Goal: Information Seeking & Learning: Check status

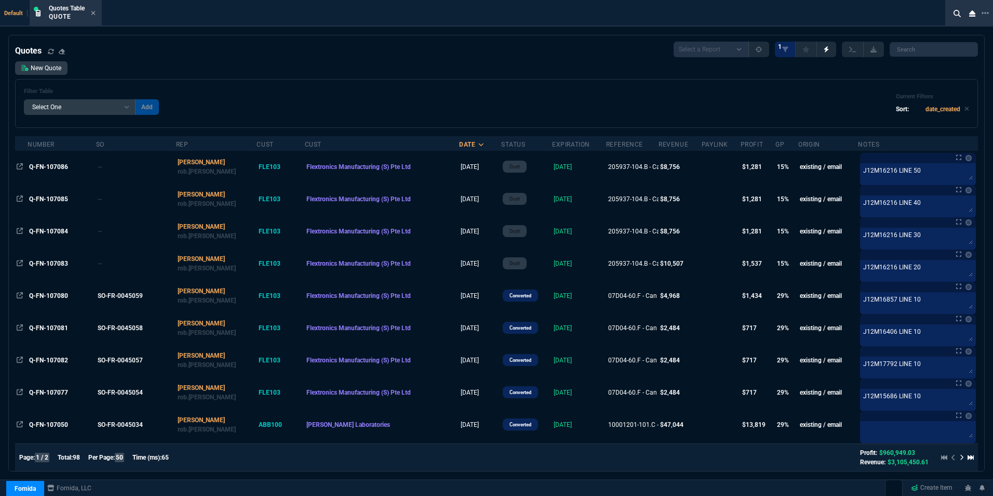
select select "16: [PERSON_NAME]"
select select
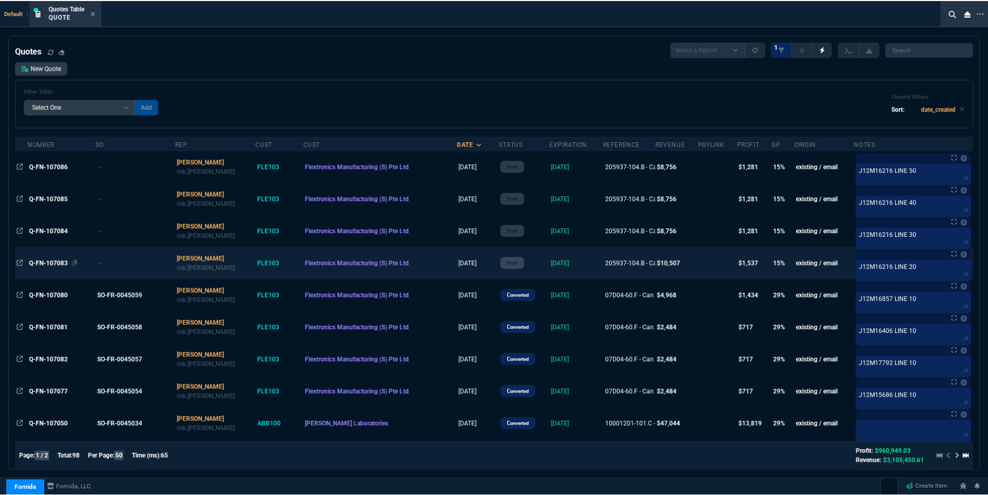
scroll to position [52, 0]
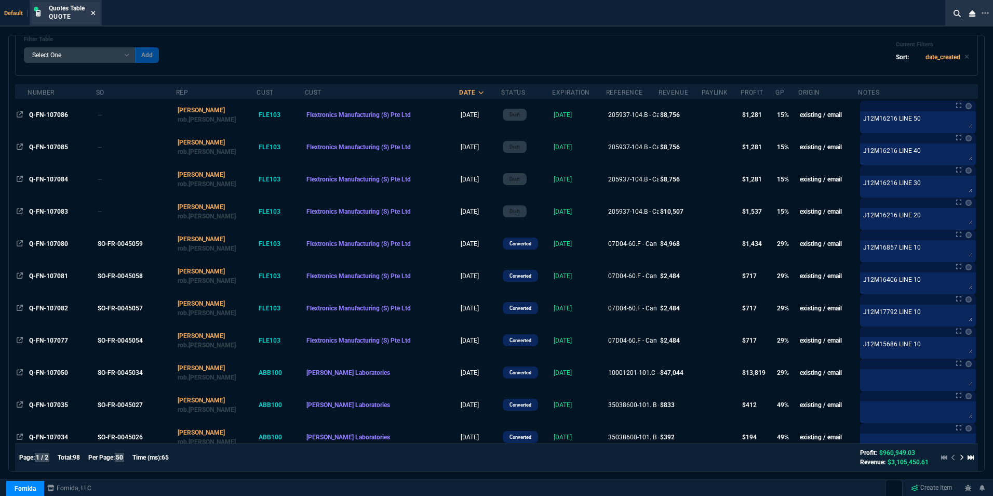
click at [93, 12] on icon at bounding box center [93, 13] width 5 height 6
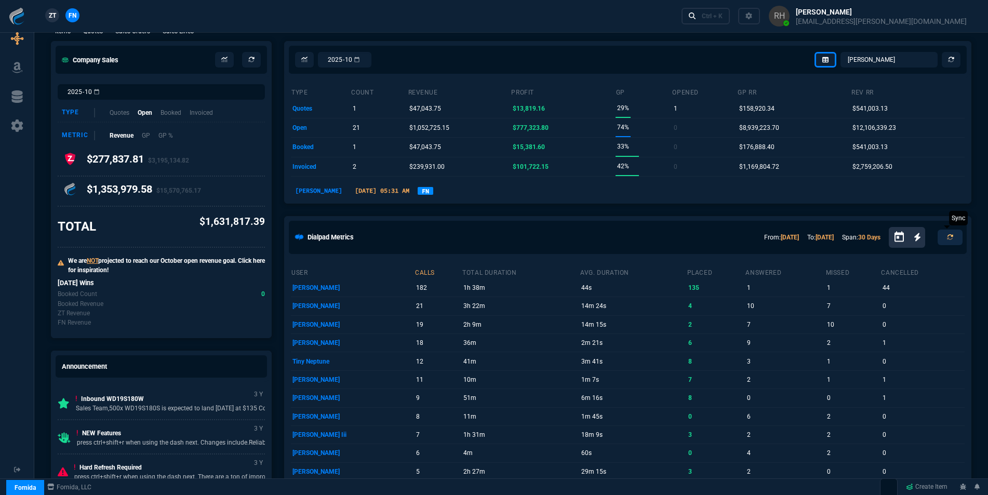
click at [948, 237] on icon at bounding box center [950, 237] width 6 height 6
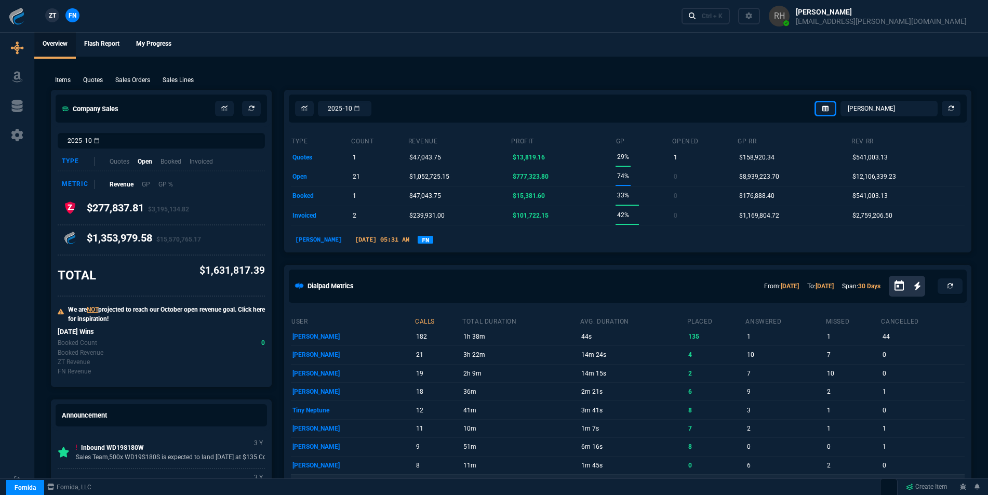
scroll to position [0, 0]
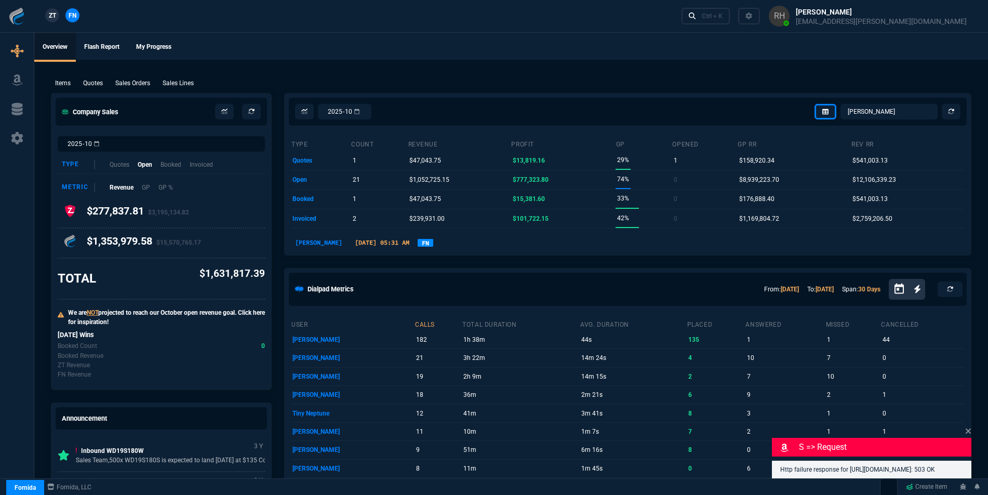
click at [971, 412] on div "2025-10 [PERSON_NAME] Over [PERSON_NAME] [PERSON_NAME] [PERSON_NAME] [PERSON_NA…" at bounding box center [628, 476] width 700 height 778
click at [969, 429] on icon at bounding box center [968, 431] width 5 height 5
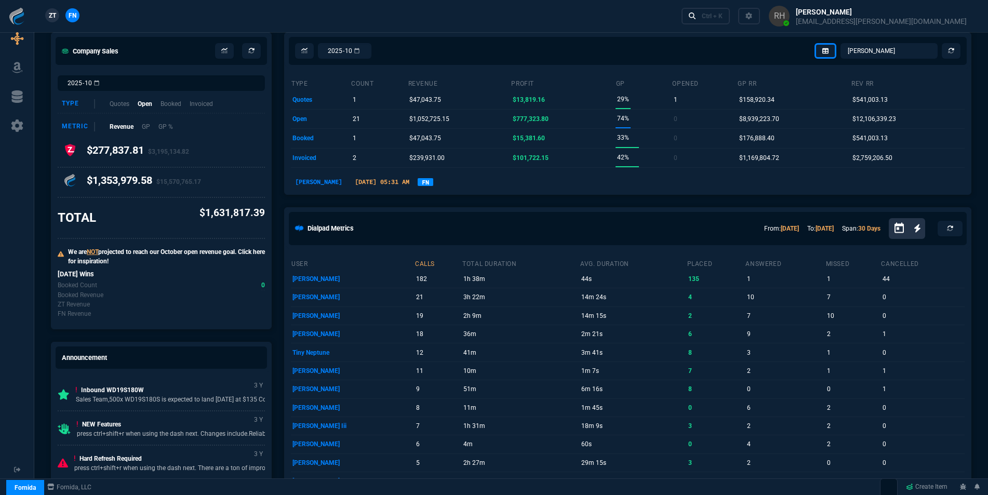
scroll to position [52, 0]
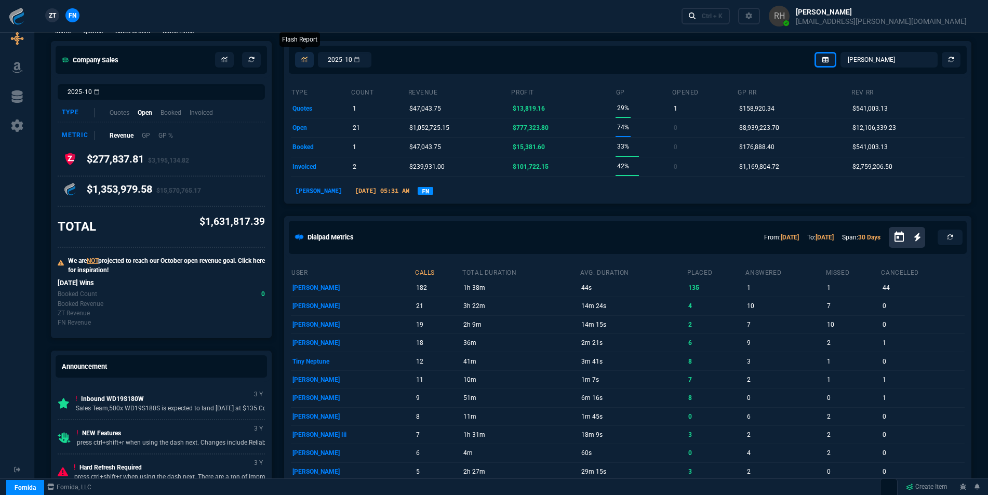
click at [306, 59] on icon at bounding box center [304, 60] width 6 height 6
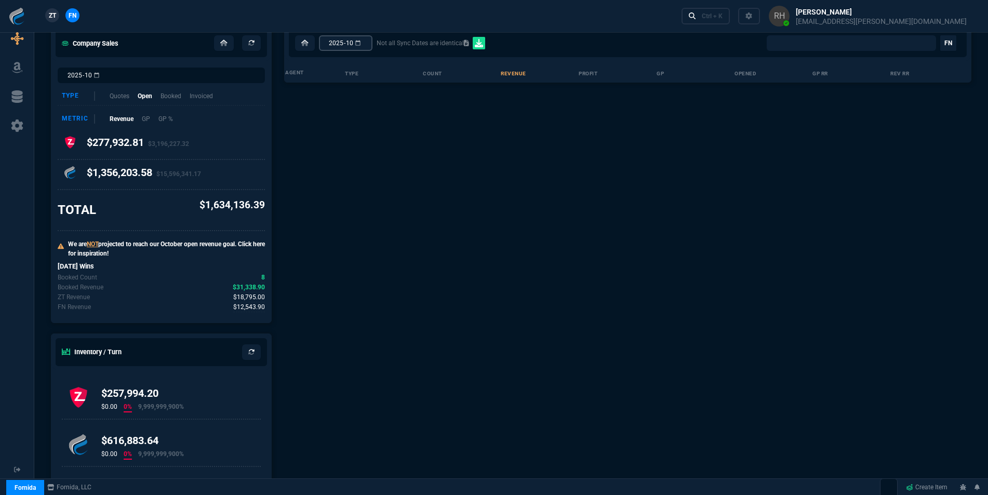
click at [372, 45] on input "2025-10" at bounding box center [346, 43] width 54 height 16
type input "2025-09"
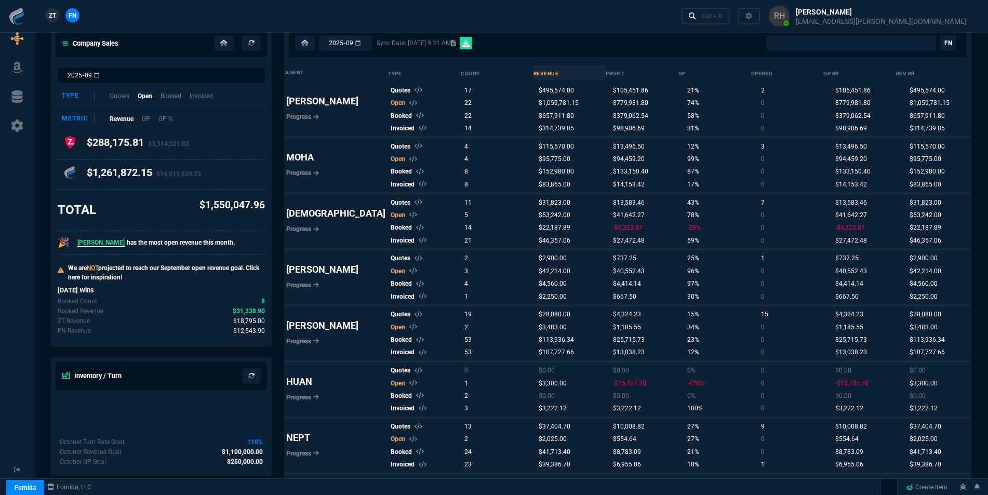
select select "0:"
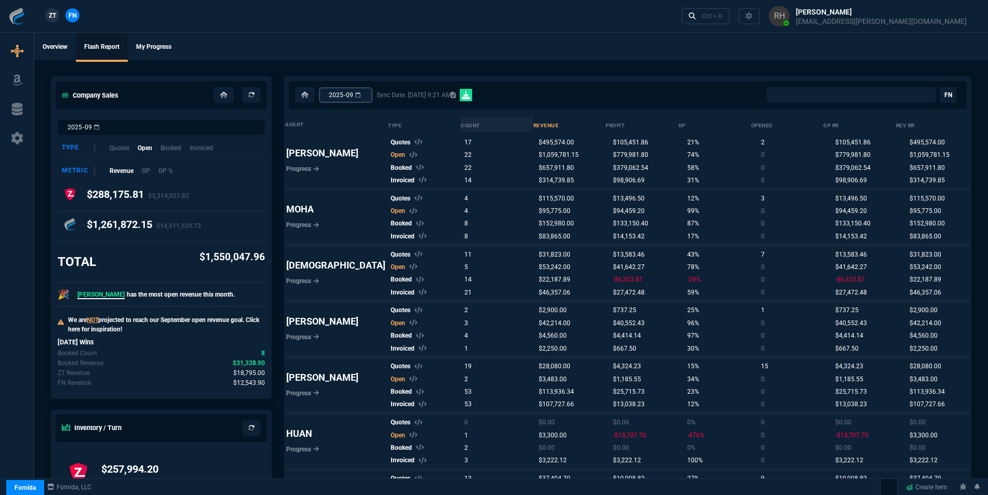
click at [367, 94] on input "2025-09" at bounding box center [346, 95] width 54 height 16
click at [372, 95] on input "2025-09" at bounding box center [346, 95] width 54 height 16
type input "2025-08"
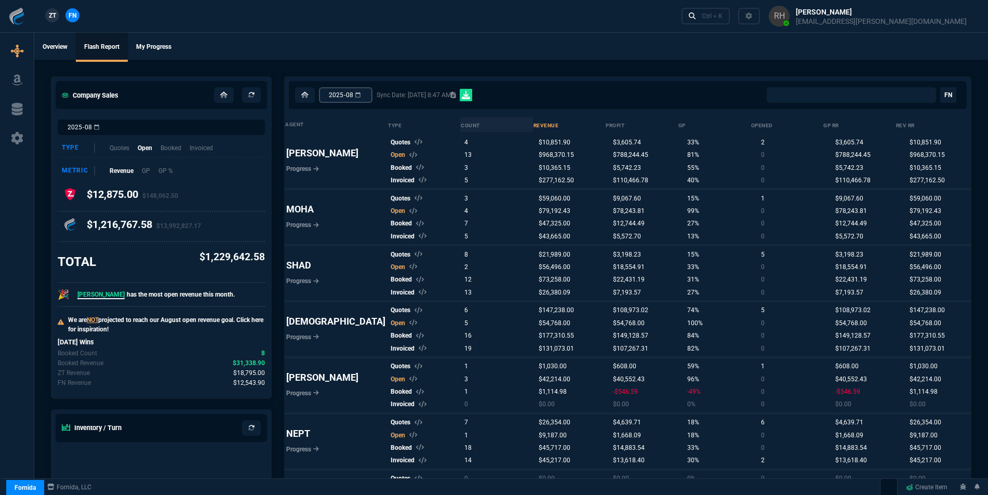
select select "0:"
click at [372, 94] on input "2025-08" at bounding box center [346, 95] width 54 height 16
type input "2025-07"
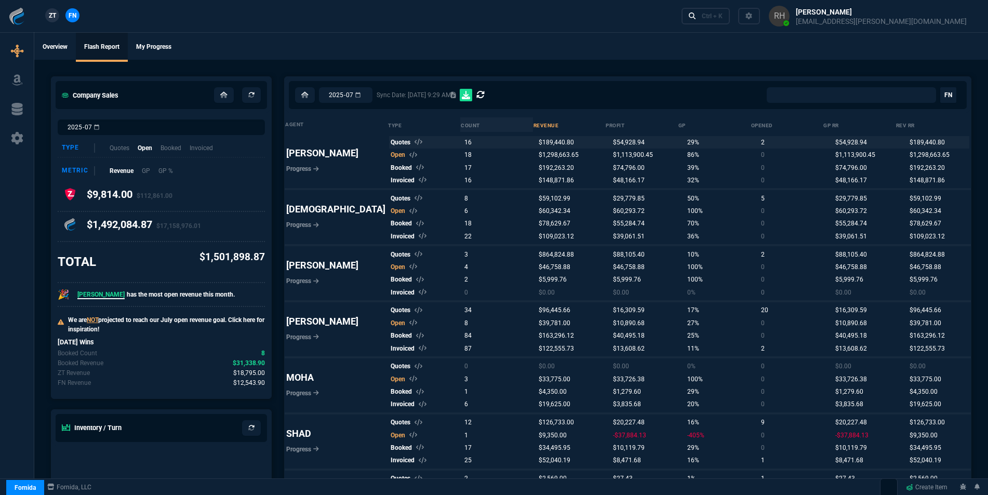
select select "0:"
click at [372, 96] on input "2025-07" at bounding box center [346, 95] width 54 height 16
click at [570, 85] on div "2025-07 Sync Date: [DATE] 9:29 AM All Client Totals All Rep Totals [PERSON_NAME…" at bounding box center [628, 95] width 686 height 36
click at [470, 94] on icon at bounding box center [466, 95] width 8 height 8
click at [302, 92] on icon at bounding box center [304, 95] width 7 height 6
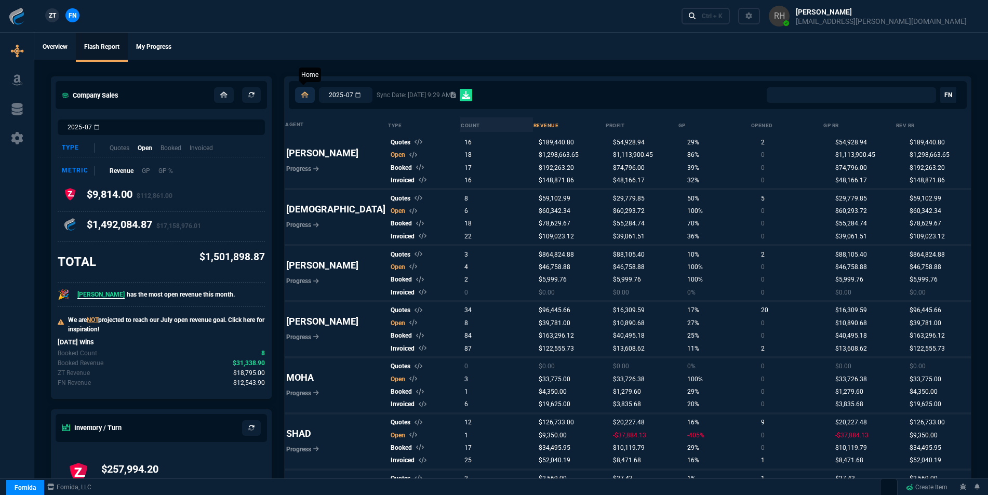
select select "16: [PERSON_NAME]"
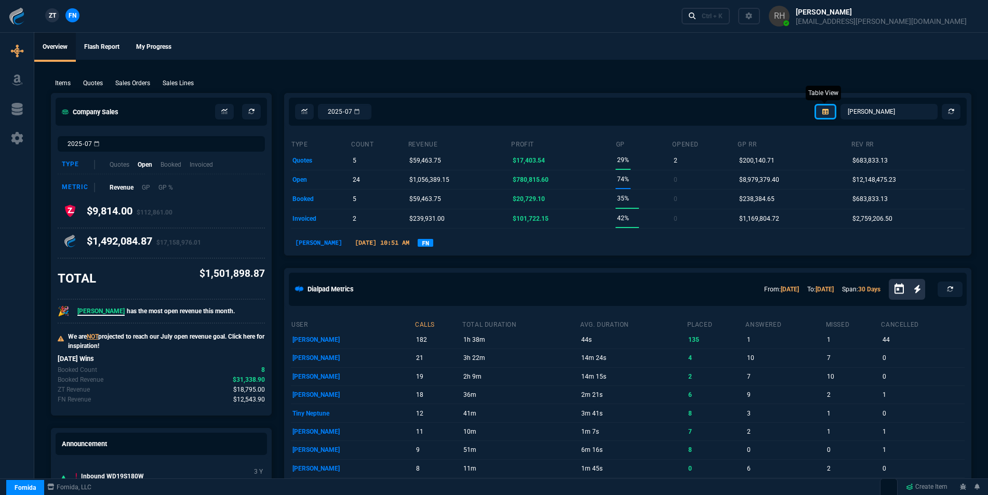
click at [827, 110] on icon at bounding box center [825, 112] width 6 height 6
select select "1: open"
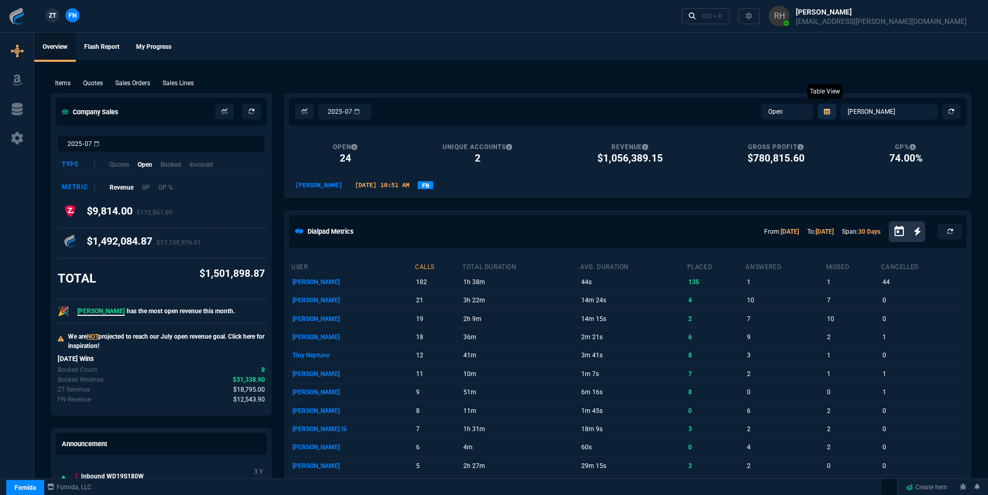
click at [827, 110] on icon at bounding box center [827, 112] width 6 height 6
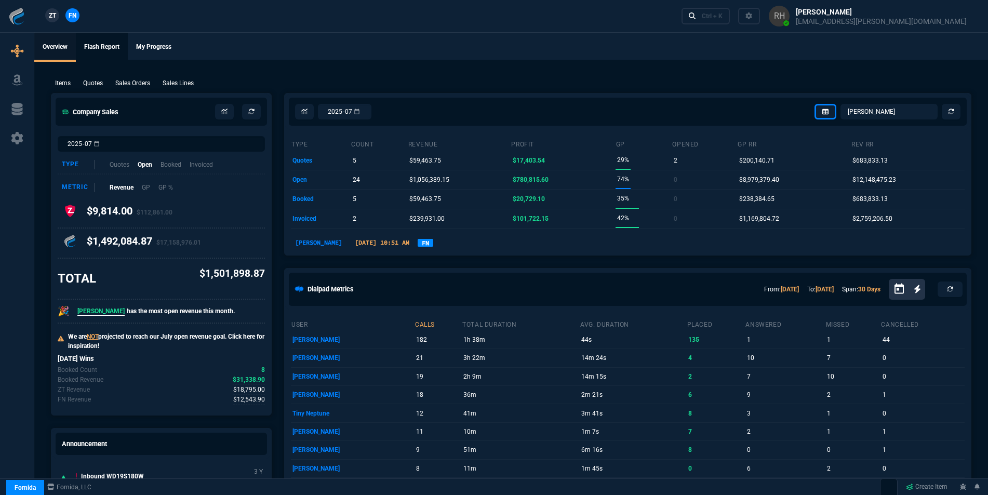
click at [98, 45] on link "Flash Report" at bounding box center [102, 47] width 52 height 29
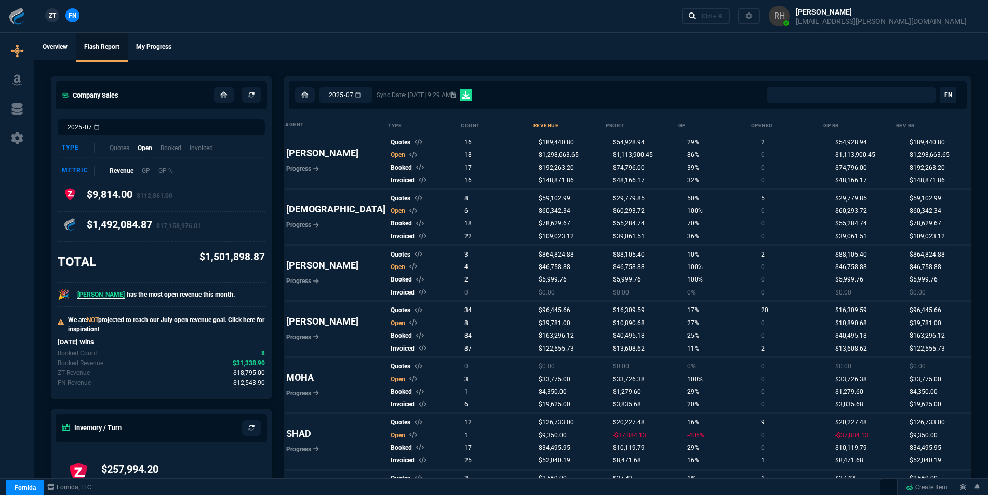
select select "0:"
click at [372, 94] on input "2025-07" at bounding box center [346, 95] width 54 height 16
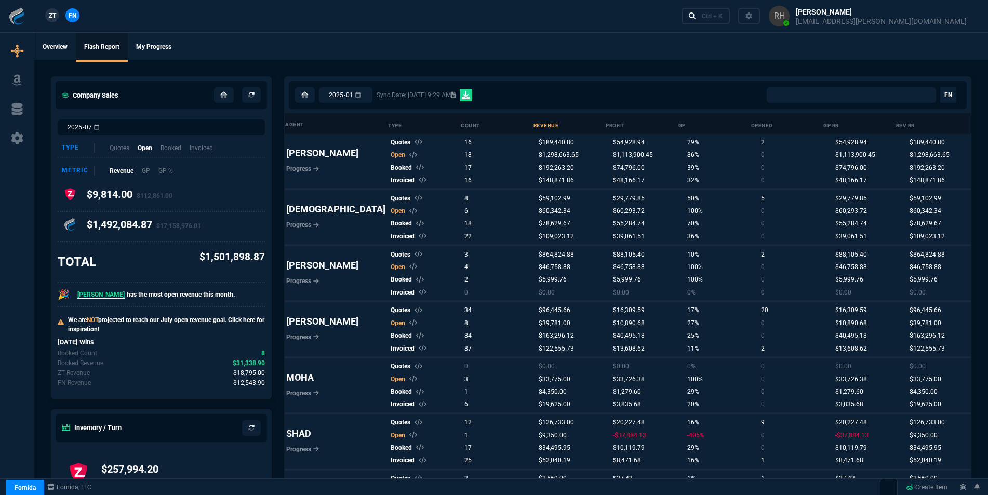
type input "2025-01"
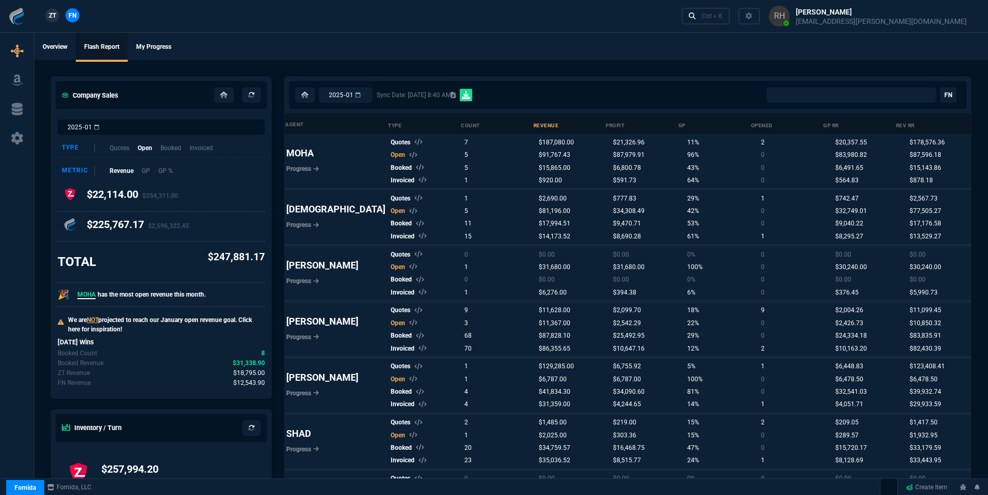
select select "0:"
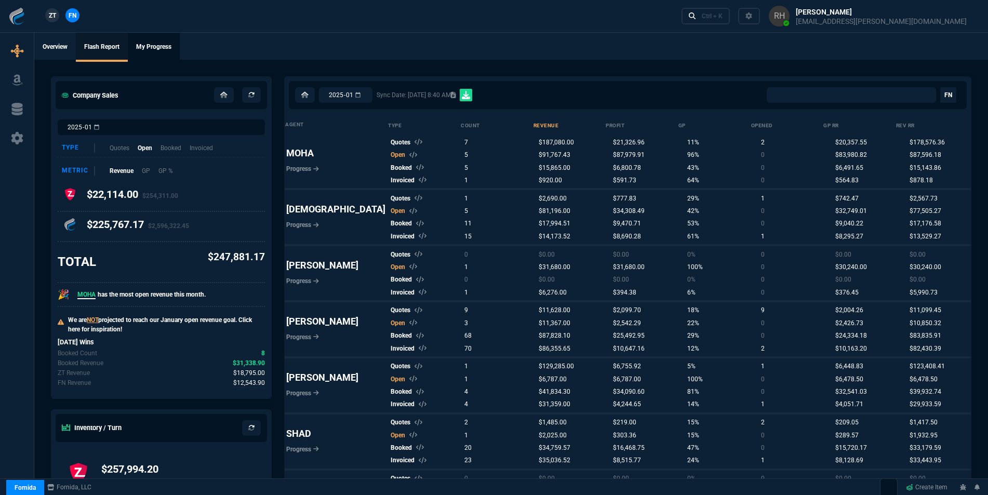
click at [157, 47] on link "My Progress" at bounding box center [154, 47] width 52 height 29
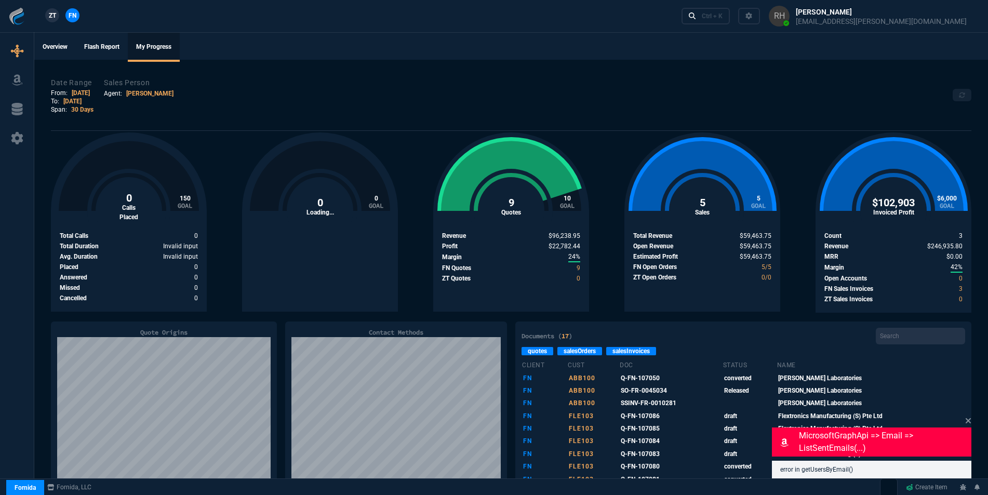
click at [75, 92] on link "[DATE]" at bounding box center [81, 92] width 18 height 7
select select "[PERSON_NAME]"
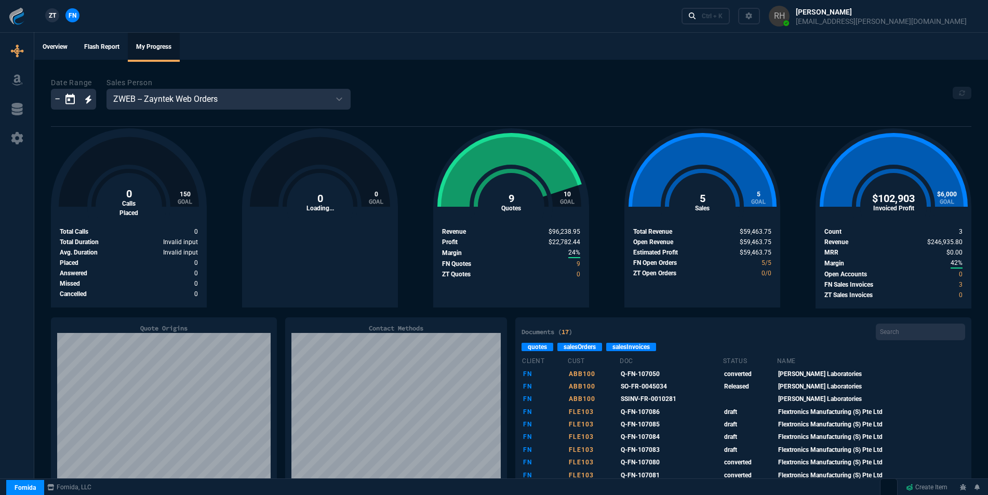
click at [66, 99] on icon "Open calendar" at bounding box center [69, 99] width 9 height 10
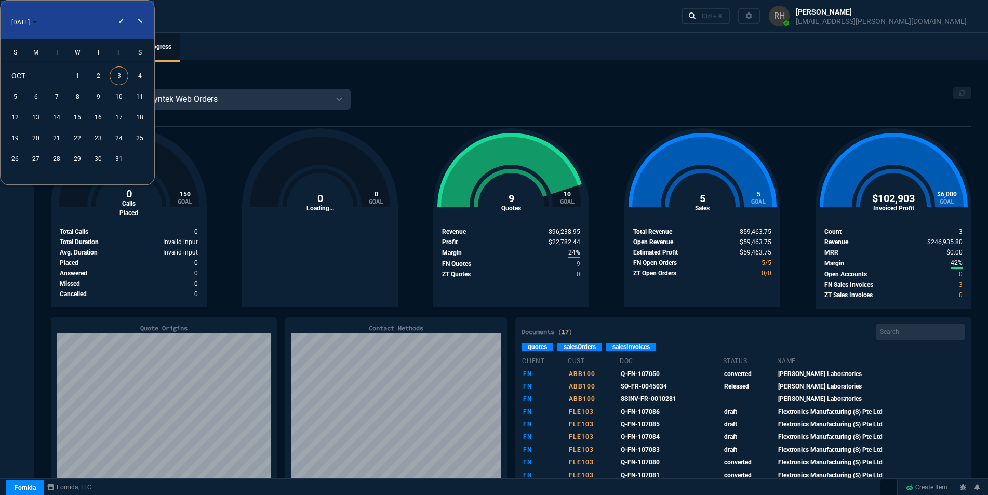
click at [122, 12] on button "Previous month" at bounding box center [120, 12] width 21 height 0
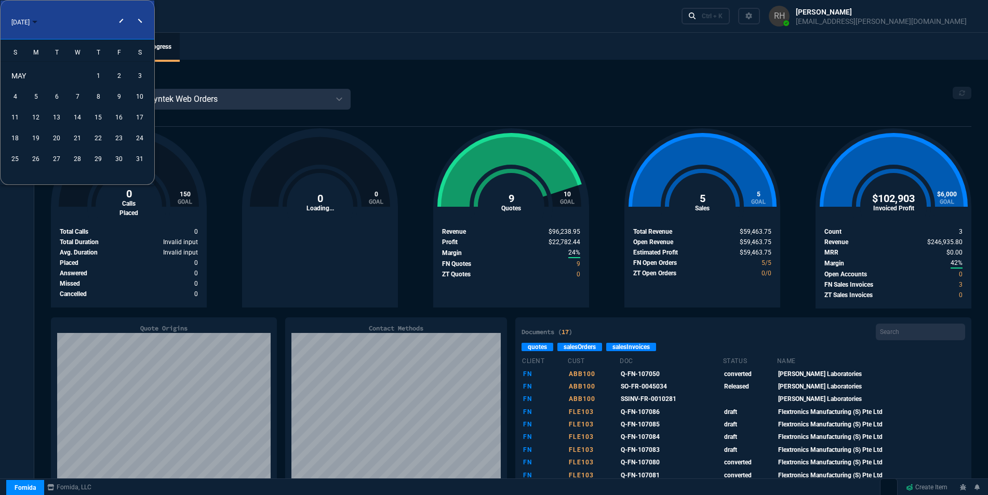
click at [122, 12] on button "Previous month" at bounding box center [120, 12] width 21 height 0
click at [81, 77] on div "1" at bounding box center [77, 75] width 19 height 19
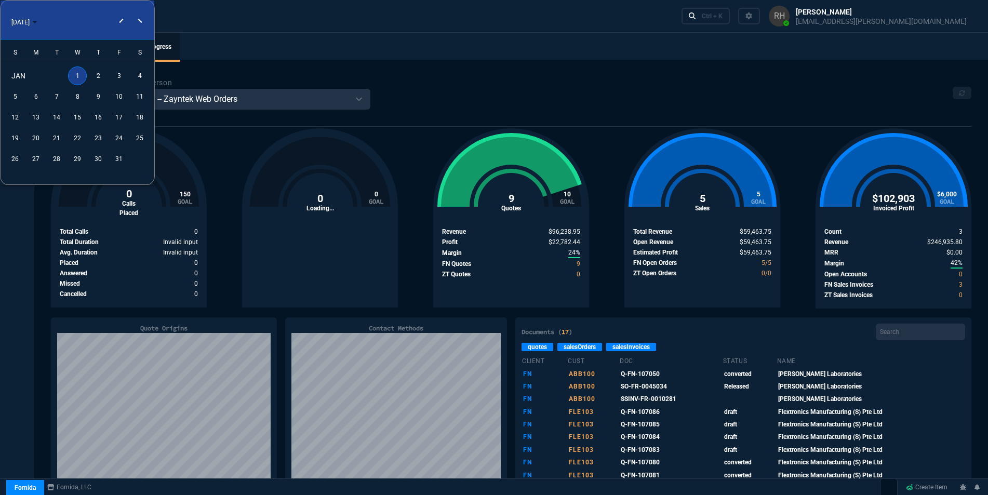
click at [78, 73] on div "1" at bounding box center [77, 75] width 19 height 19
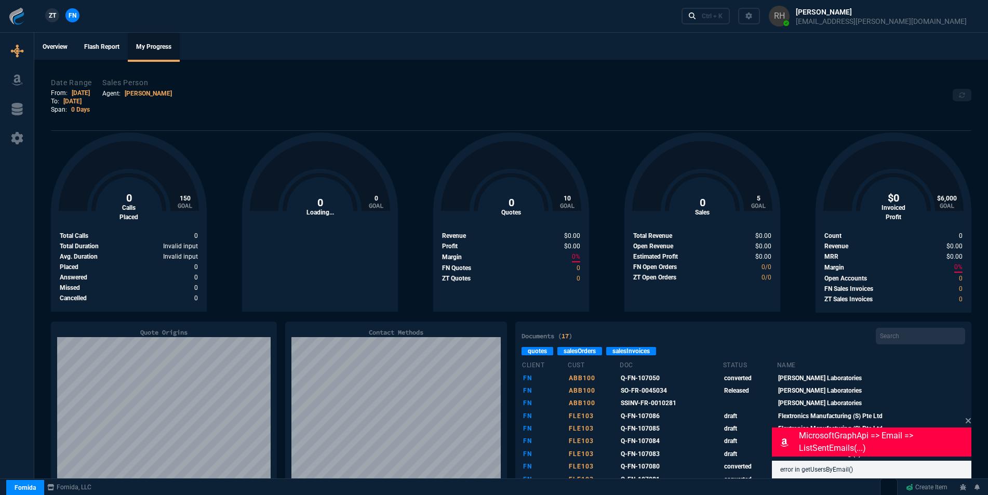
click at [70, 100] on link "[DATE]" at bounding box center [72, 101] width 18 height 7
select select "[PERSON_NAME]"
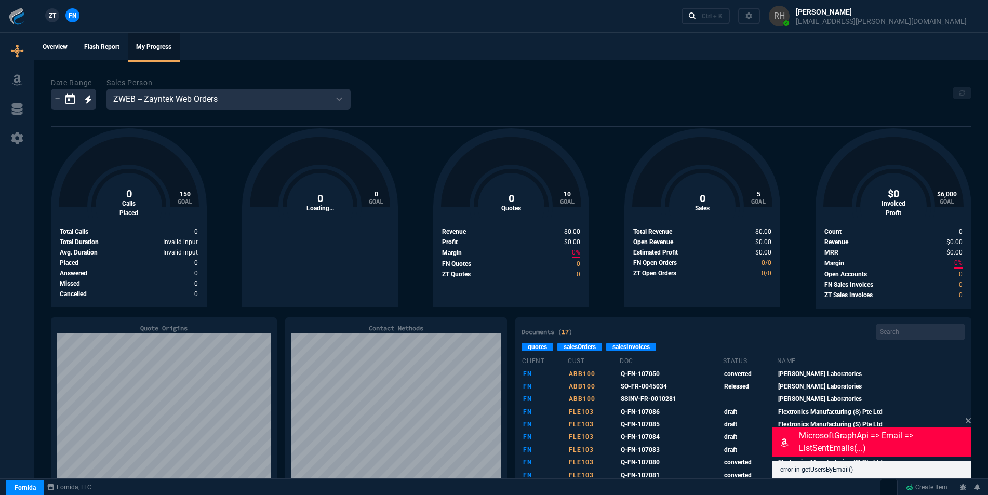
click at [86, 98] on icon at bounding box center [88, 99] width 7 height 8
click at [119, 246] on button "Past 365 Days" at bounding box center [131, 246] width 81 height 16
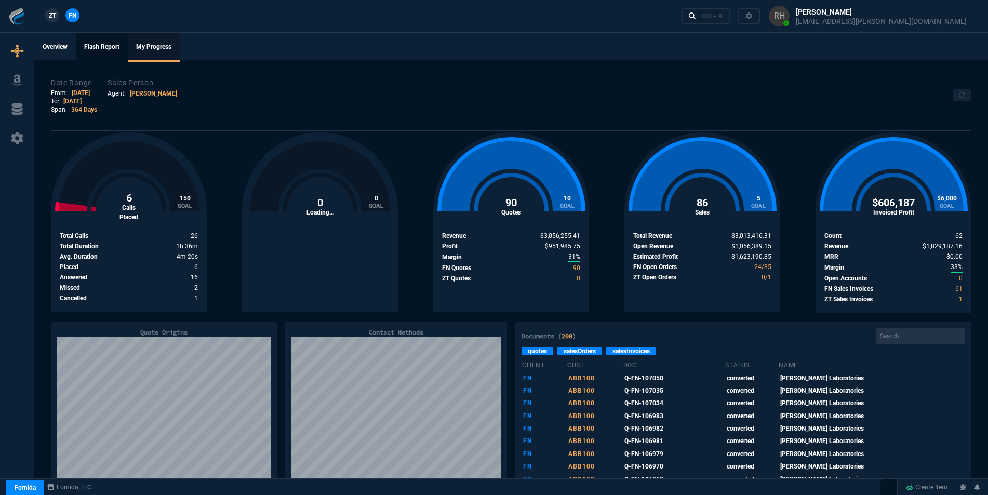
click at [113, 50] on link "Flash Report" at bounding box center [102, 47] width 52 height 29
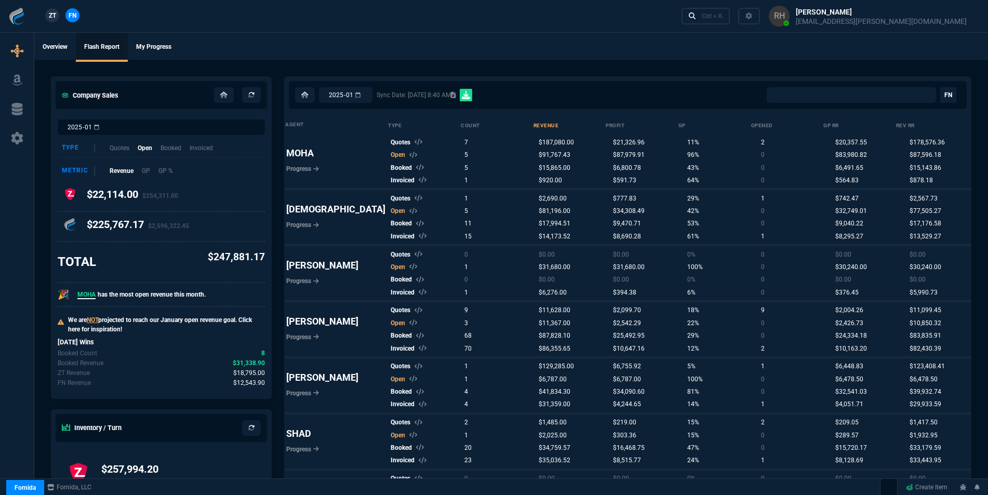
select select "0:"
click at [117, 126] on input "2025-01" at bounding box center [161, 127] width 207 height 16
type input "2025-02"
select select "0:"
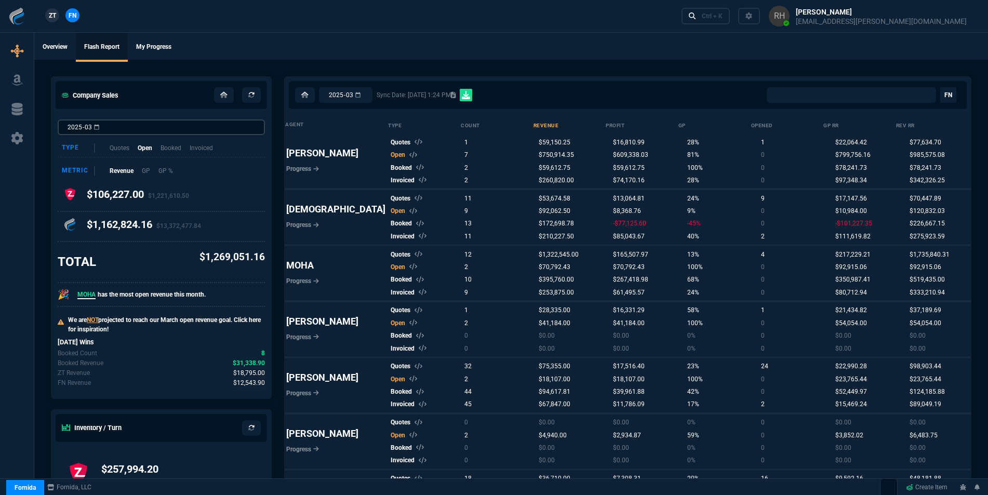
click at [121, 126] on input "2025-03" at bounding box center [161, 127] width 207 height 16
select select "0:"
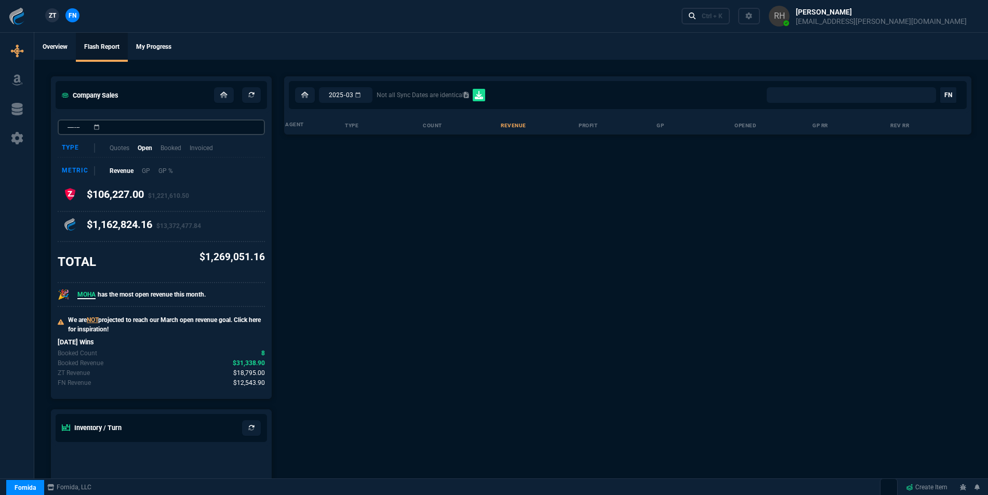
click at [118, 129] on input "month" at bounding box center [161, 127] width 207 height 16
type input "2025-10"
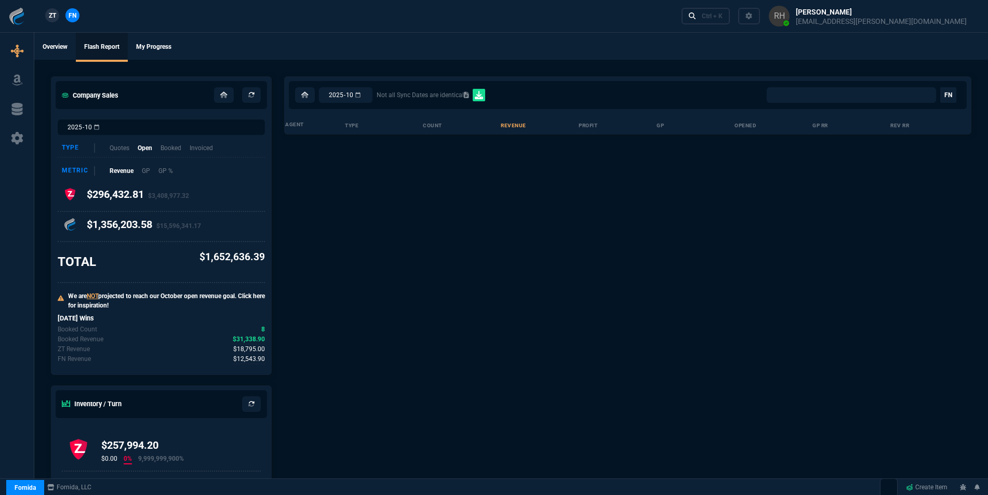
select select "0:"
click at [356, 94] on input "2025-10" at bounding box center [346, 95] width 54 height 16
click at [305, 94] on icon at bounding box center [304, 95] width 7 height 6
select select "16: [PERSON_NAME]"
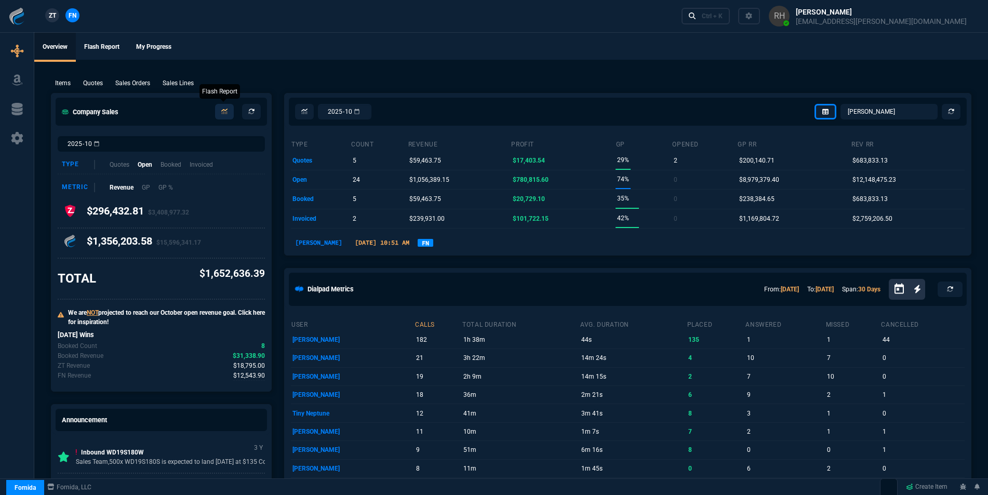
click at [231, 108] on link at bounding box center [224, 112] width 19 height 16
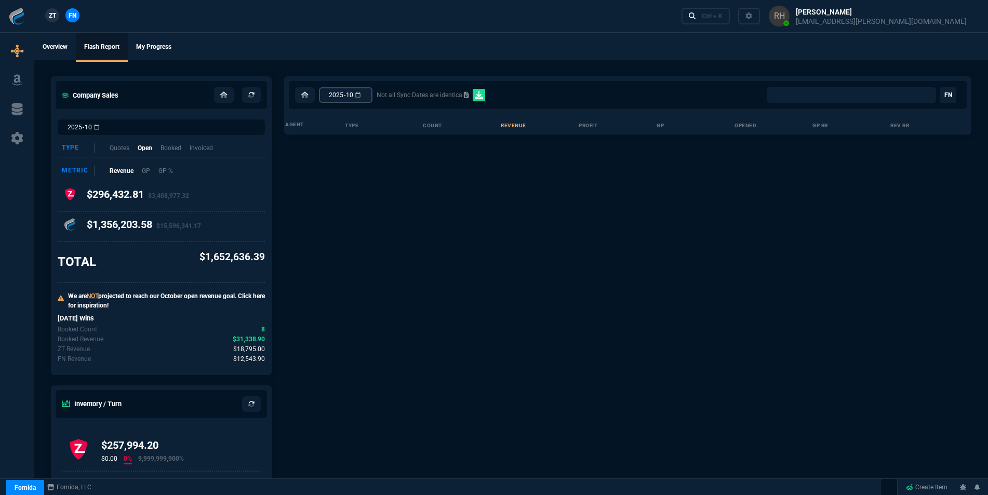
click at [372, 97] on input "2025-10" at bounding box center [346, 95] width 54 height 16
type input "2025-02"
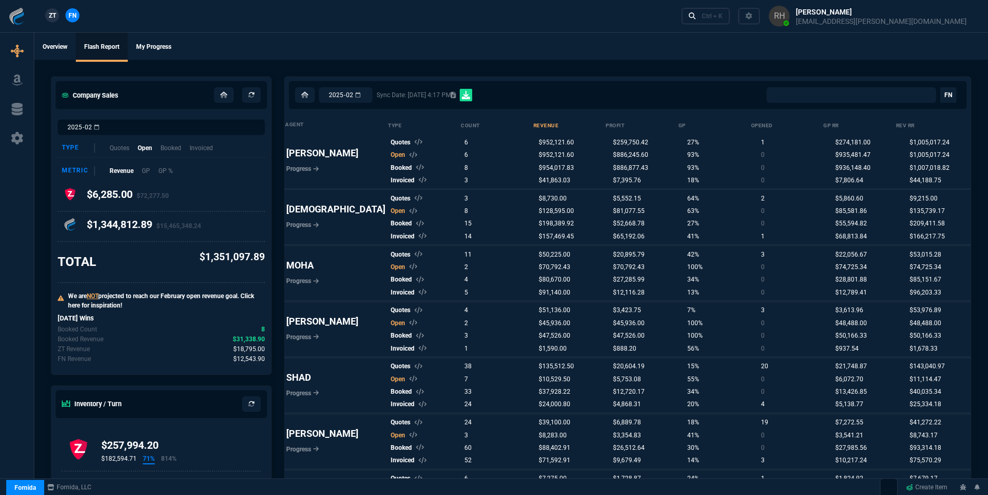
select select "0:"
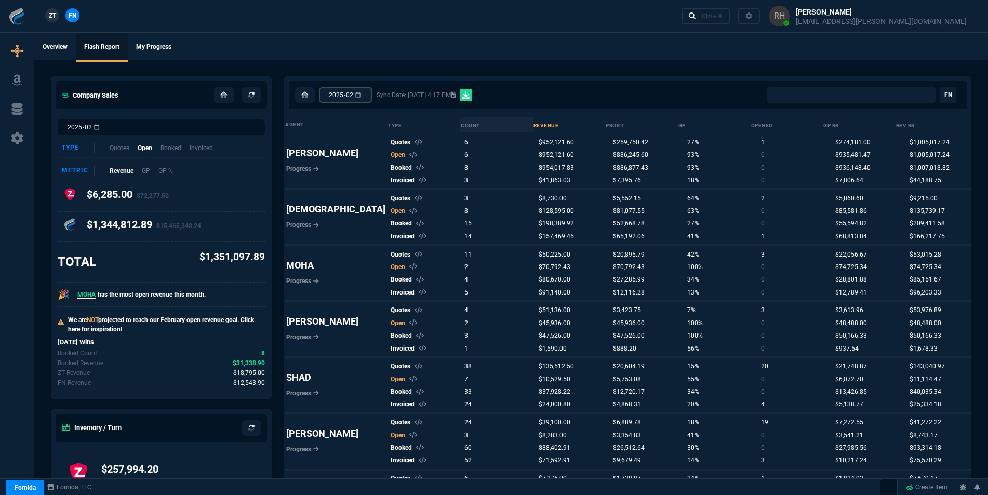
click at [372, 96] on input "2025-02" at bounding box center [346, 95] width 54 height 16
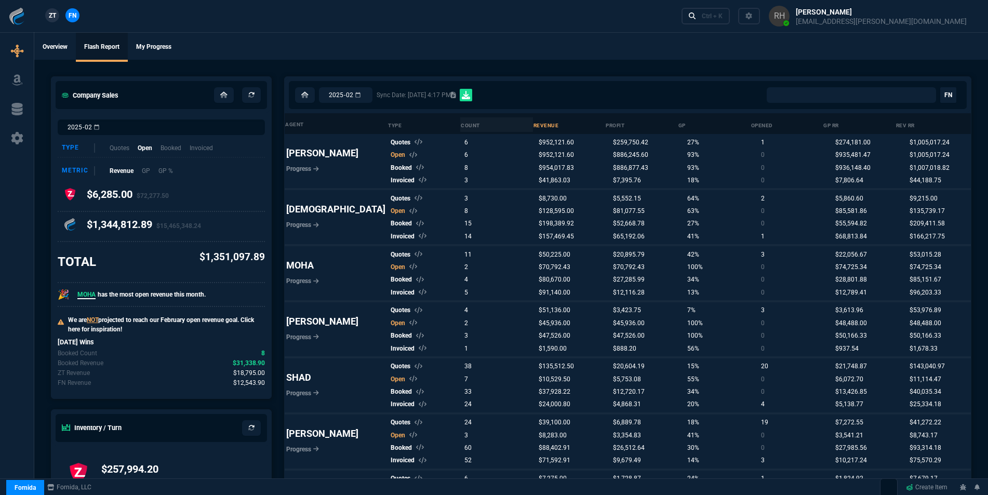
type input "2025-01"
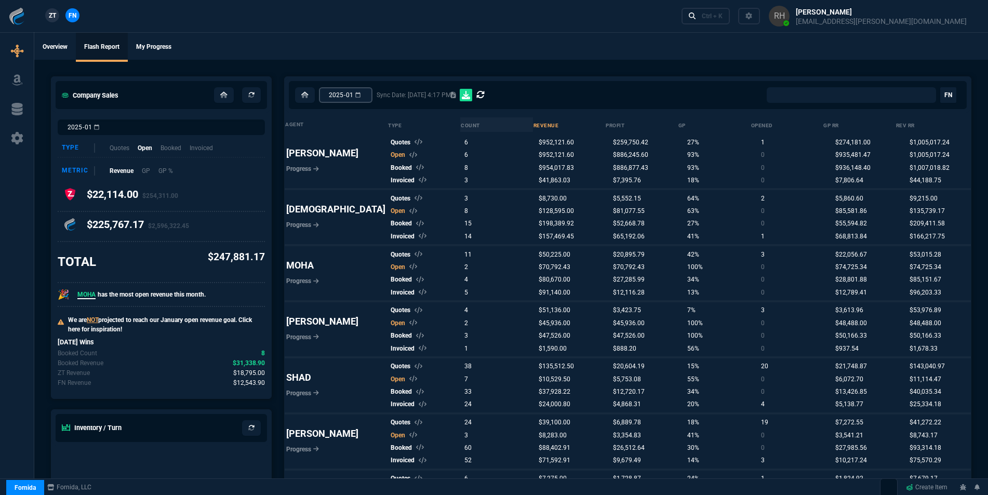
click at [372, 95] on input "2025-01" at bounding box center [346, 95] width 54 height 16
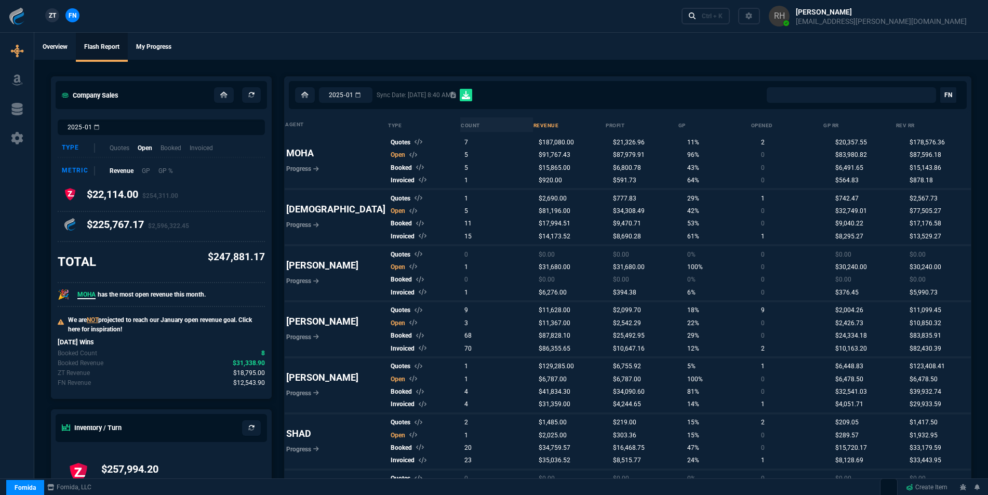
select select "0:"
type input "2024-11"
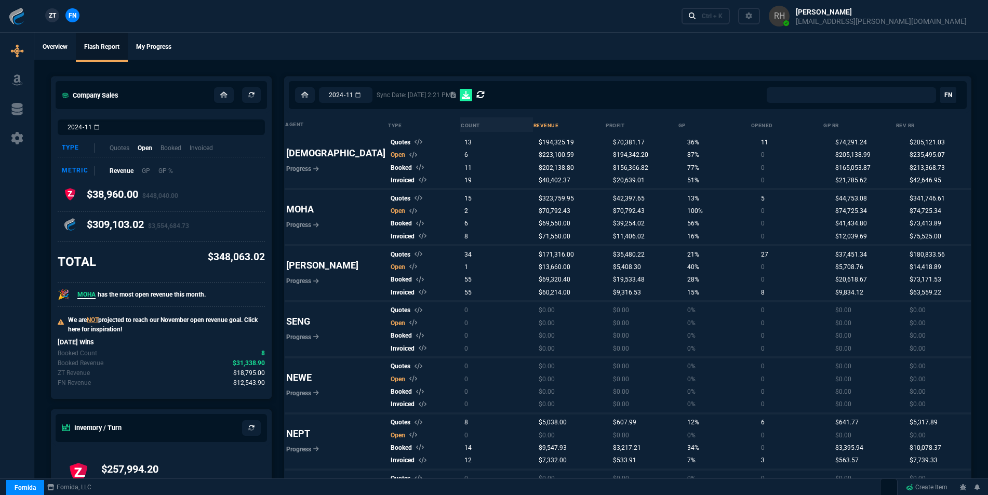
select select "0:"
click at [470, 95] on icon at bounding box center [466, 95] width 8 height 8
click at [372, 93] on input "2024-11" at bounding box center [346, 95] width 54 height 16
type input "2024-12"
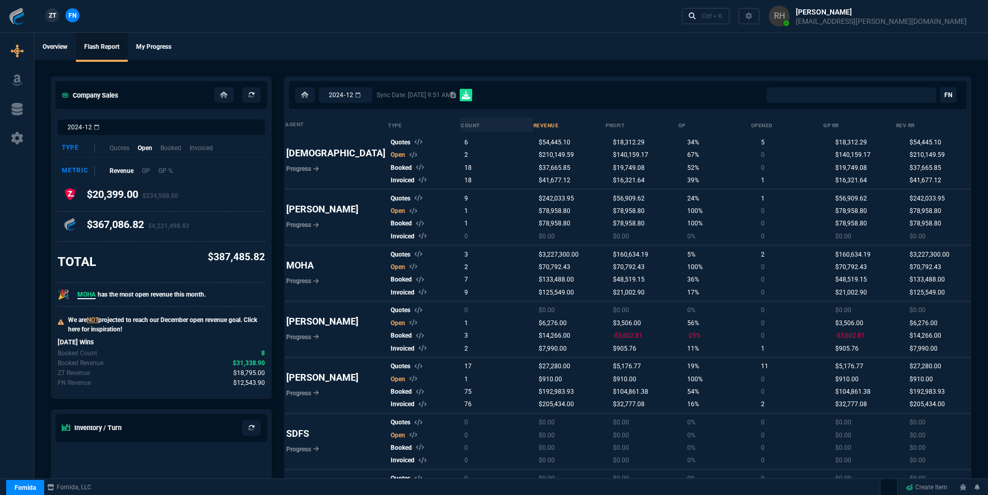
click at [470, 96] on icon at bounding box center [466, 95] width 8 height 8
click at [470, 95] on icon at bounding box center [466, 95] width 8 height 8
select select "0:"
click at [372, 94] on input "2024-12" at bounding box center [346, 95] width 54 height 16
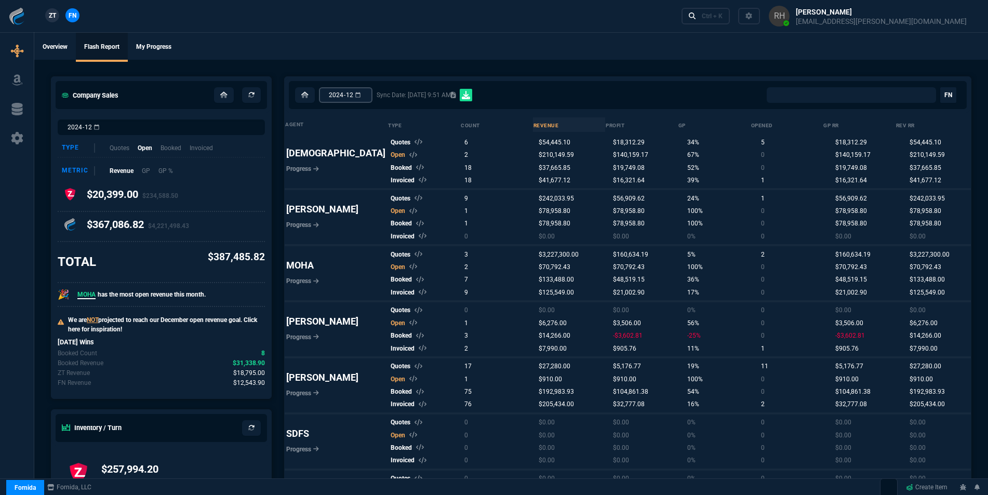
click at [372, 94] on input "2024-12" at bounding box center [346, 95] width 54 height 16
type input "2025-01"
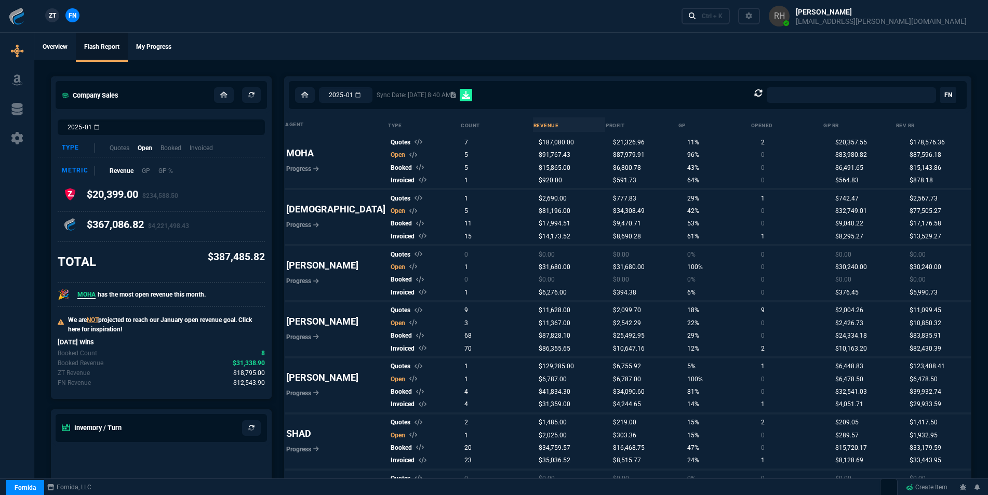
click at [470, 96] on icon at bounding box center [466, 95] width 8 height 8
select select "0:"
click at [372, 95] on input "2025-01" at bounding box center [346, 95] width 54 height 16
type input "2025-02"
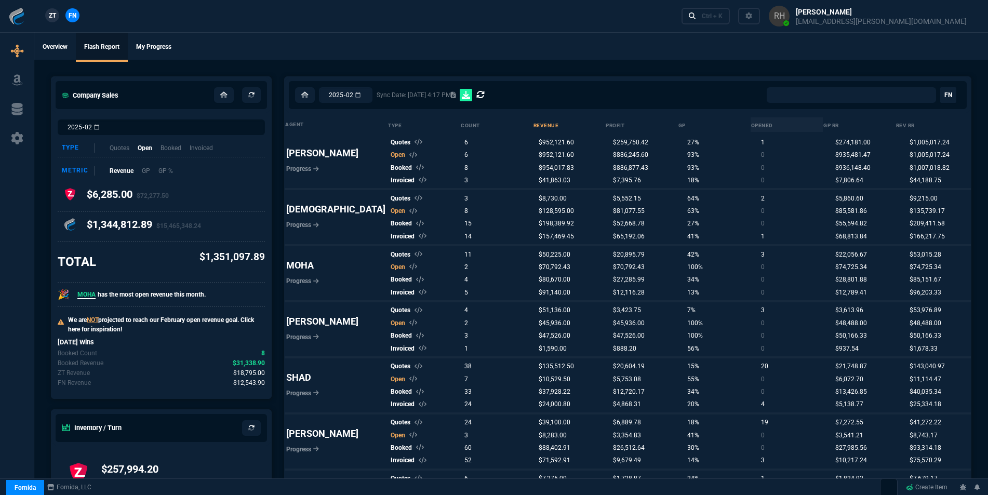
click at [470, 98] on icon at bounding box center [466, 95] width 8 height 8
select select "0:"
click at [470, 97] on icon at bounding box center [466, 95] width 8 height 8
click at [372, 95] on input "2025-02" at bounding box center [346, 95] width 54 height 16
type input "2025-03"
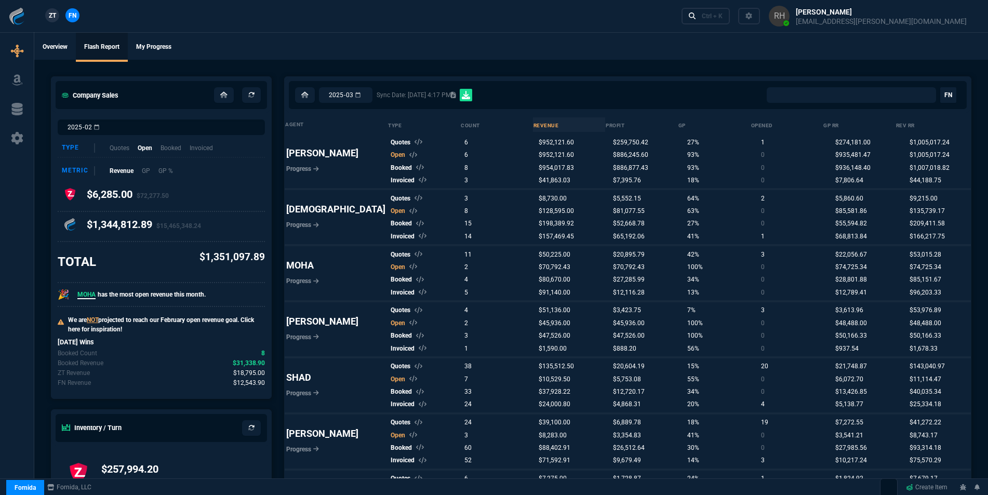
type input "2025-03"
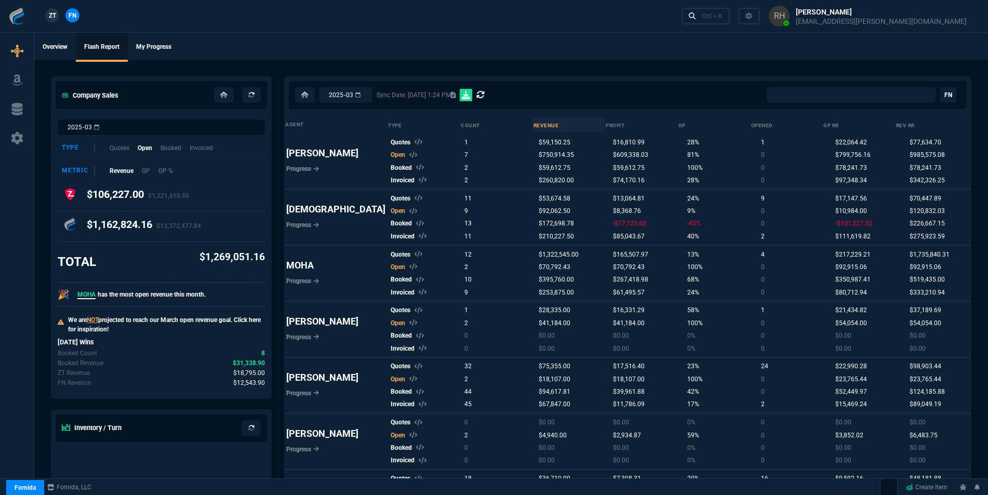
click at [470, 99] on icon at bounding box center [466, 95] width 8 height 8
select select "0:"
click at [372, 95] on input "2025-03" at bounding box center [346, 95] width 54 height 16
type input "2025-04"
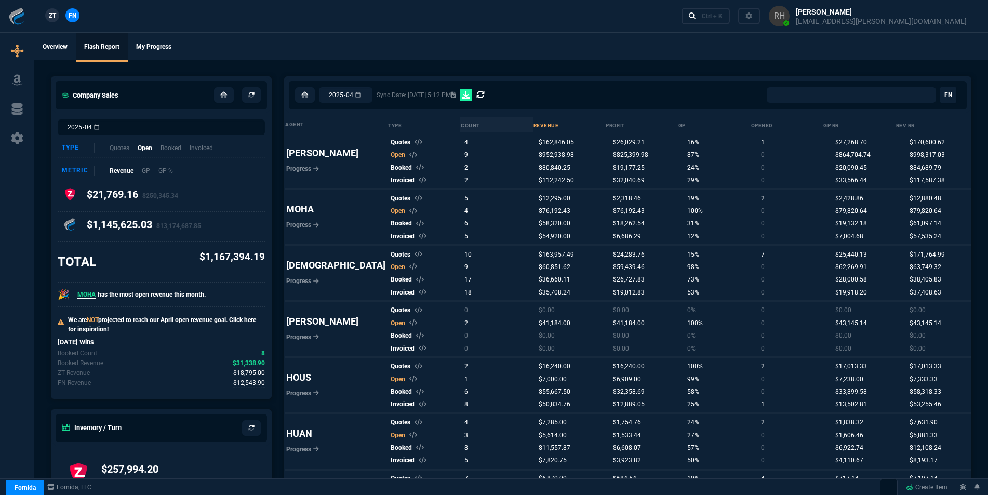
click at [470, 96] on icon at bounding box center [466, 95] width 8 height 8
select select "0:"
drag, startPoint x: 381, startPoint y: 96, endPoint x: 364, endPoint y: 103, distance: 19.1
click at [372, 96] on input "2025-04" at bounding box center [346, 95] width 54 height 16
type input "2025-05"
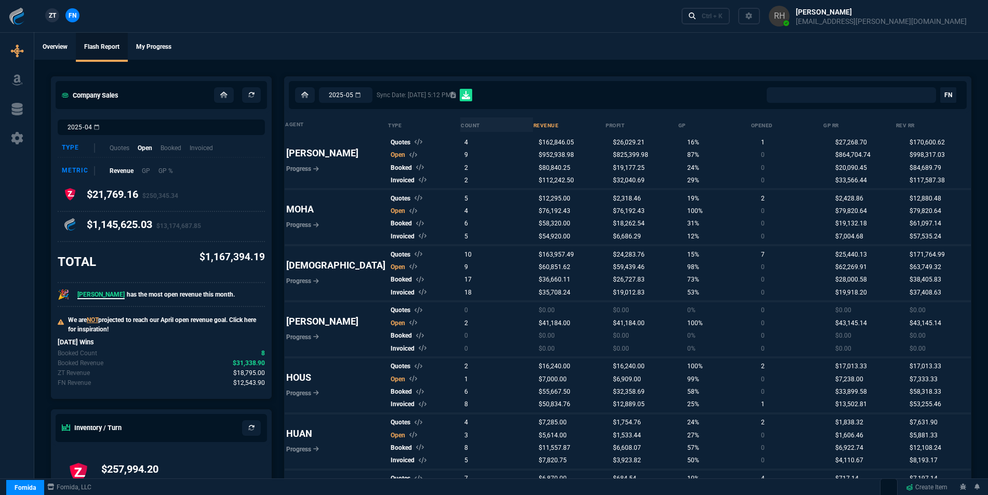
type input "2025-05"
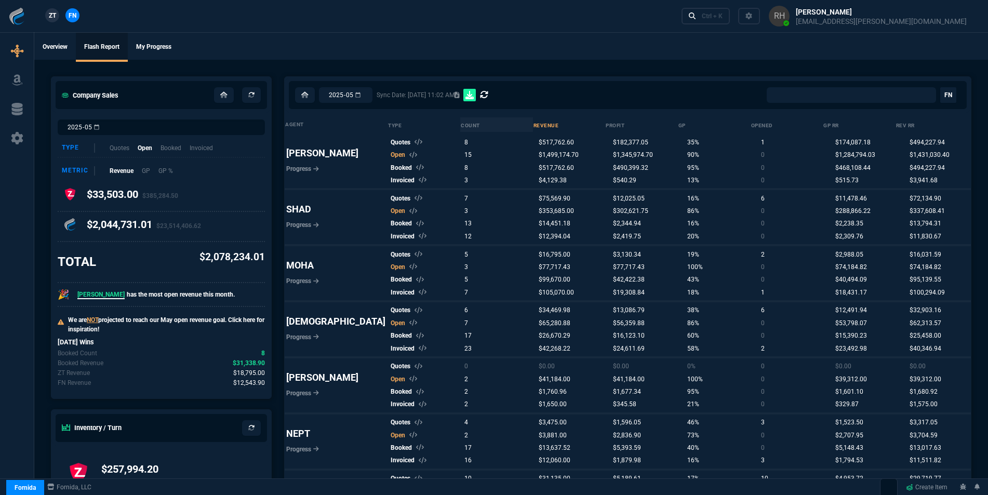
click at [474, 97] on icon at bounding box center [469, 95] width 8 height 8
select select "0:"
click at [372, 95] on input "2025-05" at bounding box center [346, 95] width 54 height 16
type input "2025-06"
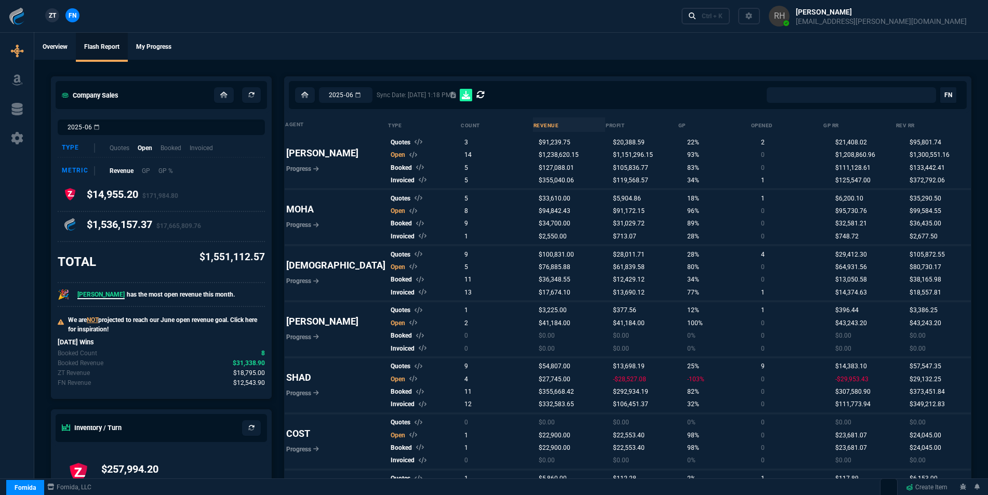
click at [470, 97] on icon at bounding box center [466, 95] width 8 height 8
select select "0:"
click at [372, 95] on input "2025-06" at bounding box center [346, 95] width 54 height 16
type input "2025-07"
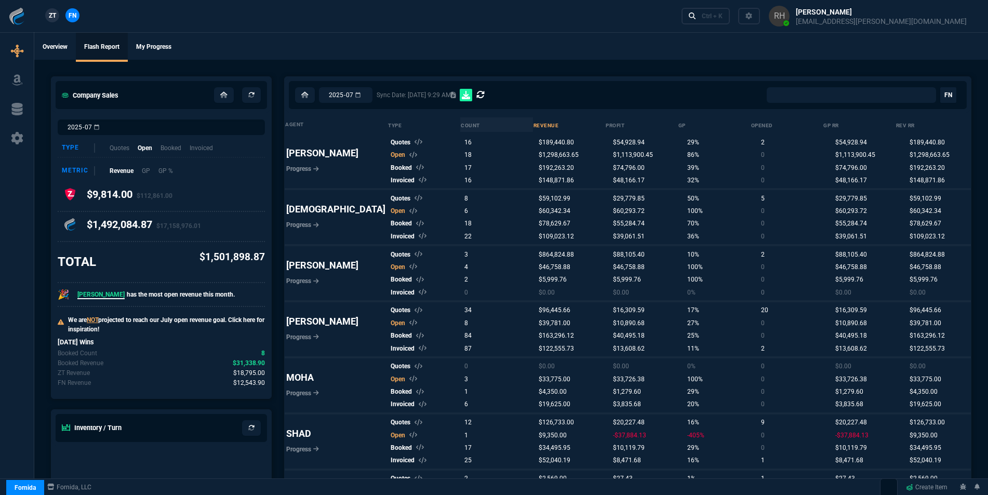
click at [470, 96] on icon at bounding box center [466, 95] width 8 height 8
select select "0:"
click at [372, 95] on input "2025-07" at bounding box center [346, 95] width 54 height 16
type input "2025-08"
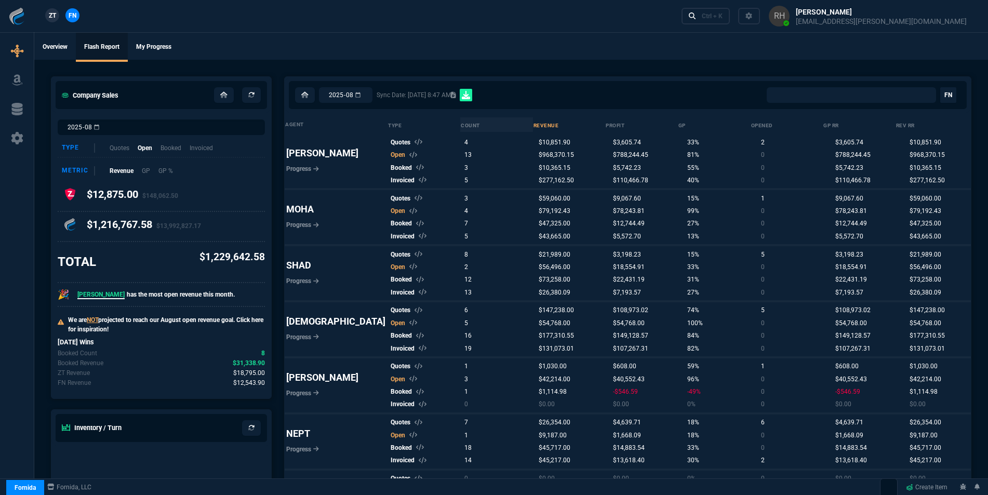
click at [470, 98] on icon at bounding box center [466, 95] width 8 height 8
select select "0:"
drag, startPoint x: 379, startPoint y: 94, endPoint x: 378, endPoint y: 101, distance: 7.4
click at [372, 94] on input "2025-08" at bounding box center [346, 95] width 54 height 16
type input "2025-09"
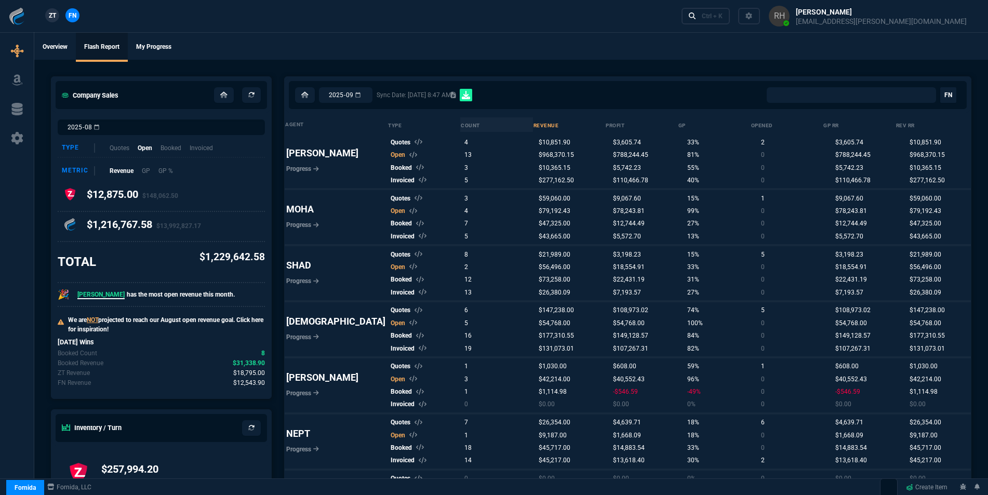
type input "2025-09"
click at [470, 97] on icon at bounding box center [466, 95] width 8 height 8
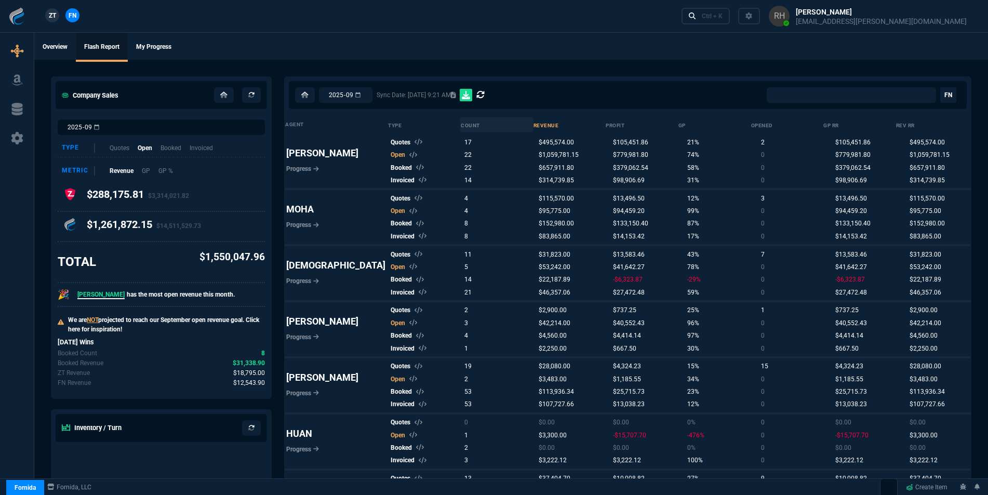
select select "0:"
drag, startPoint x: 64, startPoint y: 44, endPoint x: 244, endPoint y: 36, distance: 179.4
click at [64, 44] on link "Overview" at bounding box center [55, 47] width 42 height 29
select select "16: [PERSON_NAME]"
